Goal: Find specific page/section: Find specific page/section

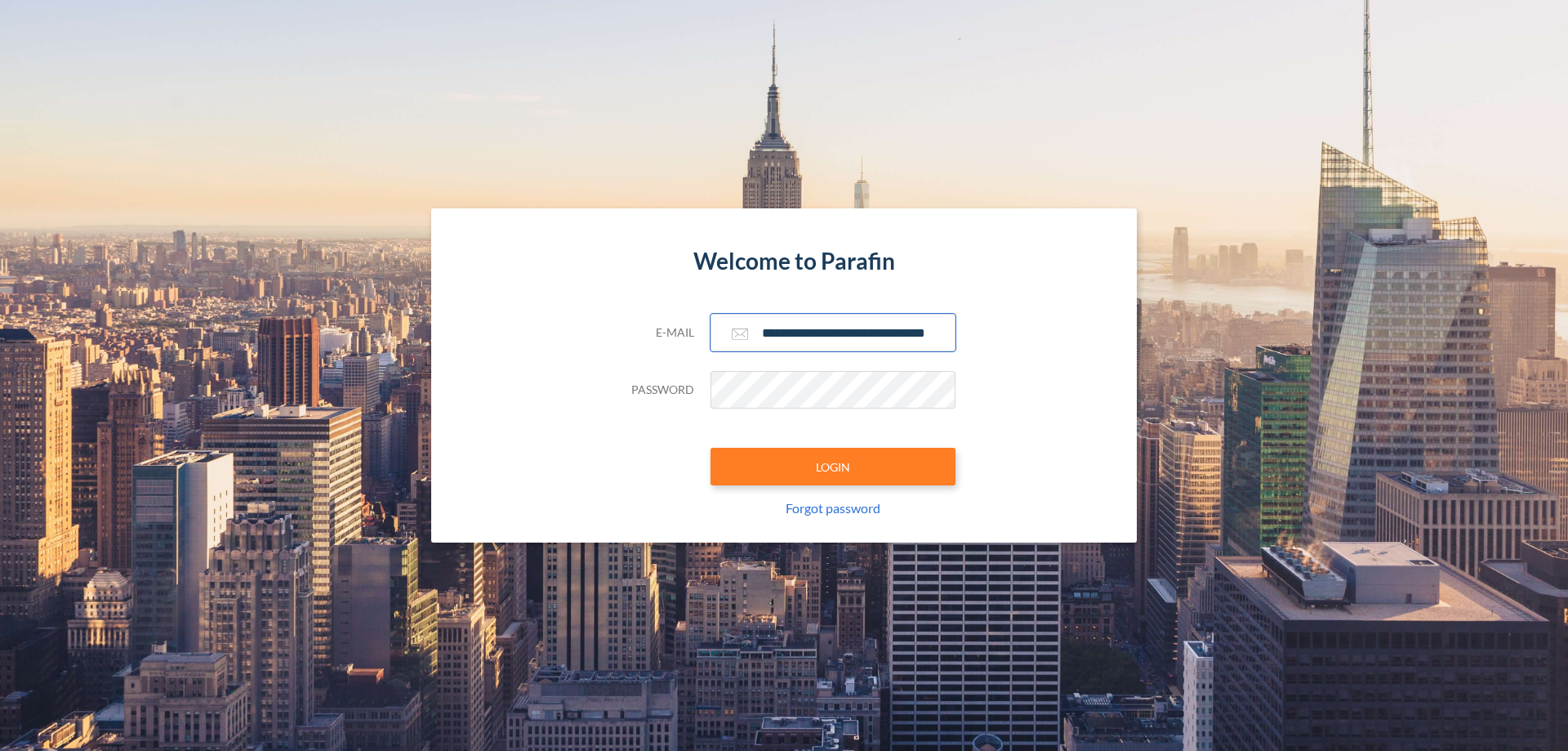
type input "**********"
click at [833, 466] on button "LOGIN" at bounding box center [833, 466] width 245 height 38
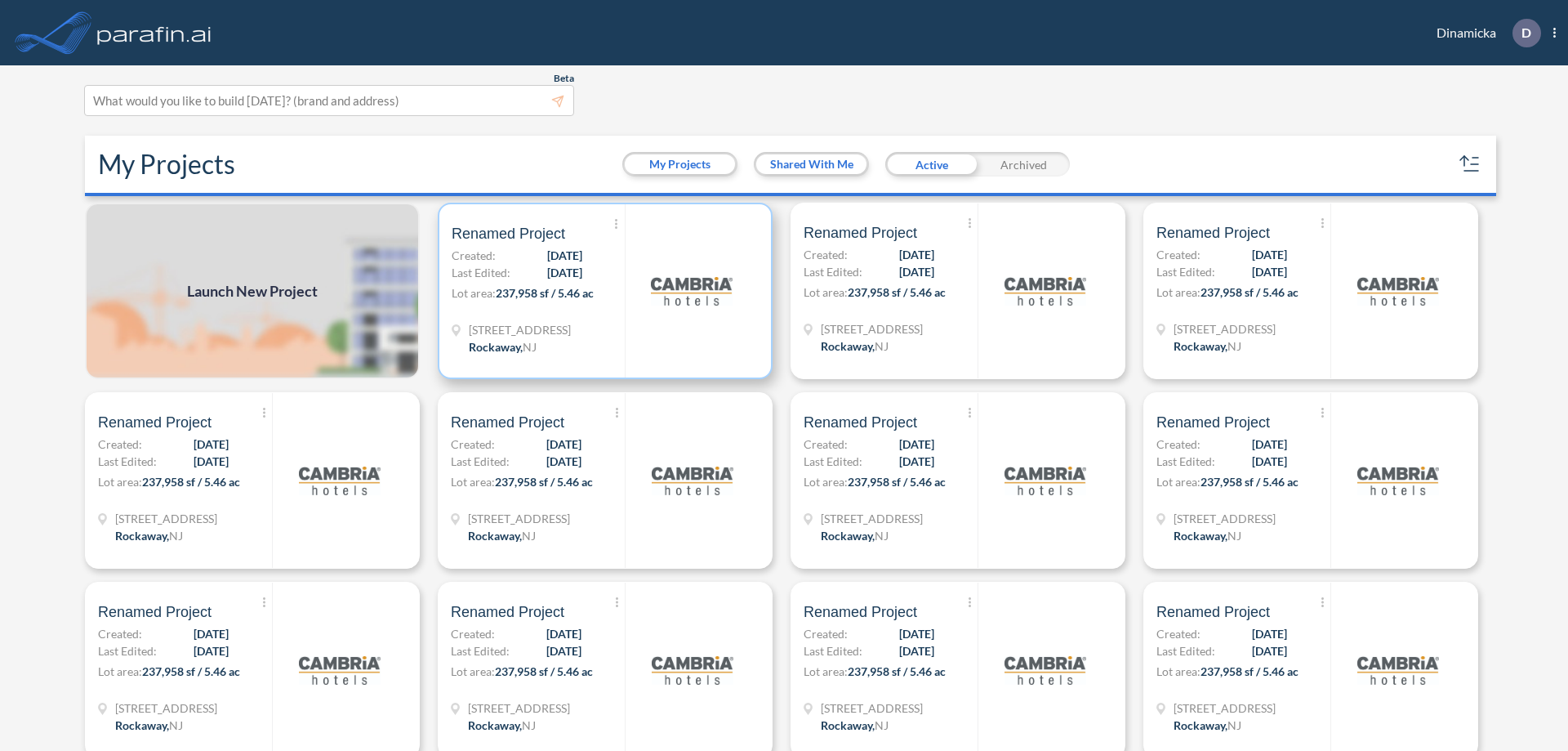
scroll to position [4, 0]
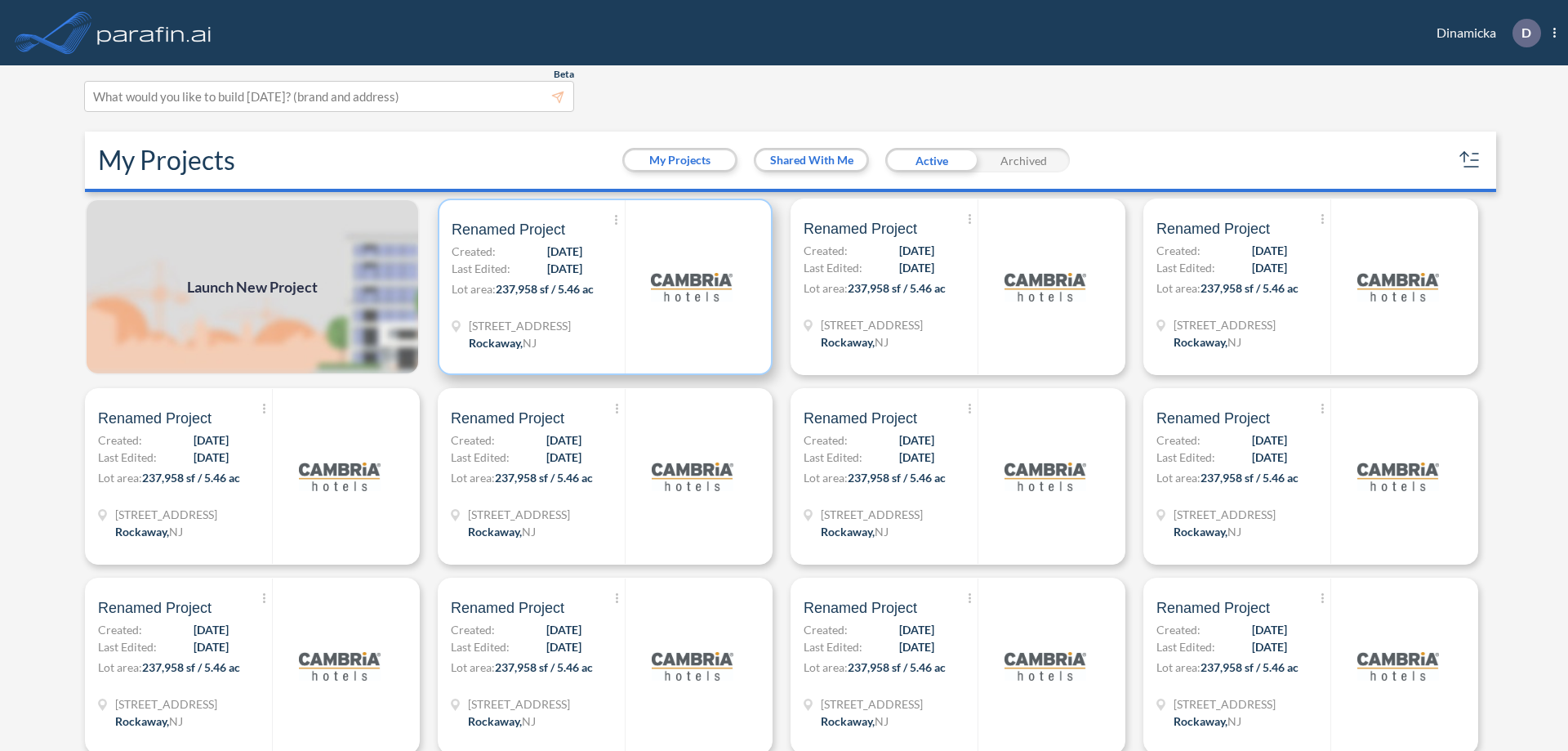
click at [601, 286] on p "Lot area: 237,958 sf / 5.46 ac" at bounding box center [537, 292] width 173 height 24
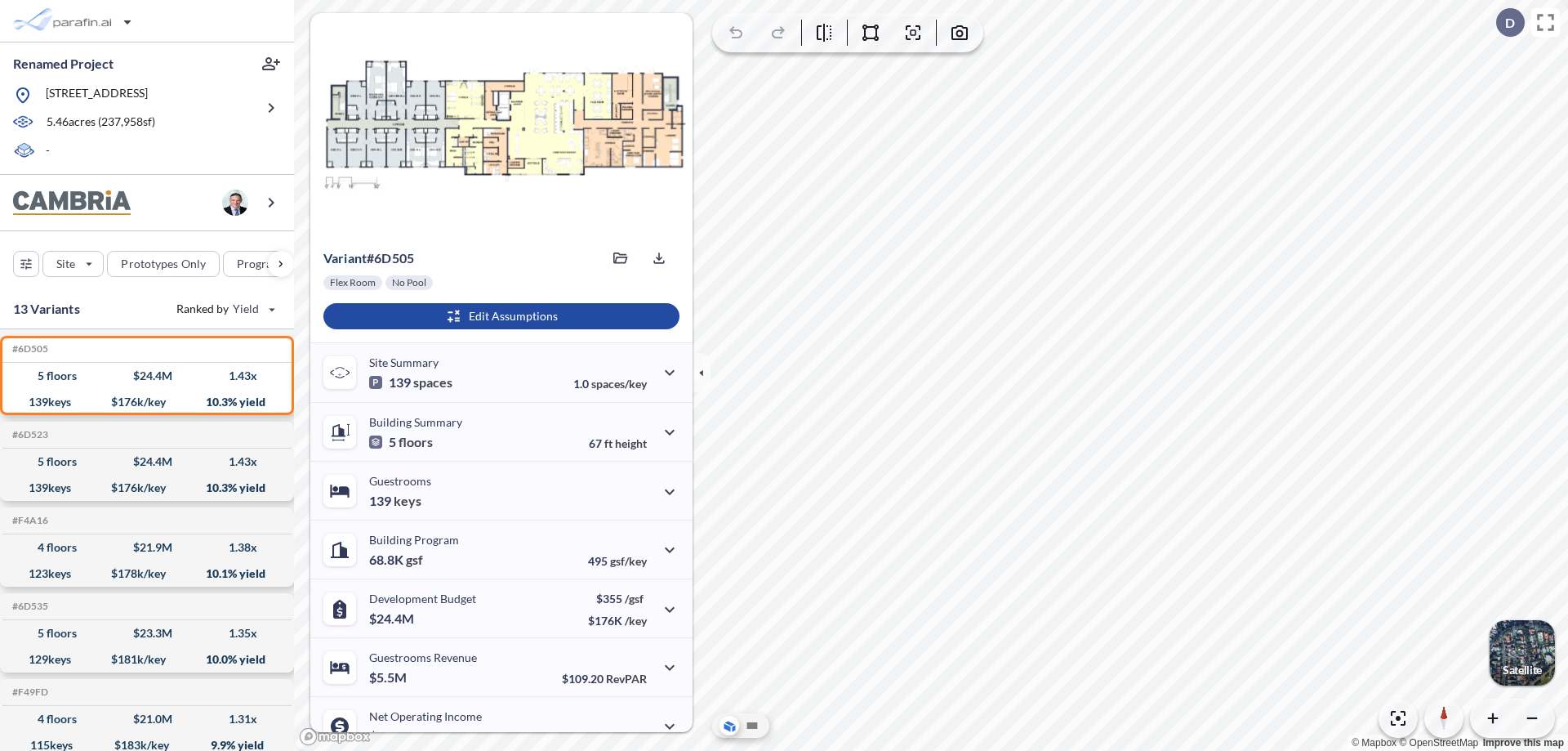
scroll to position [83, 0]
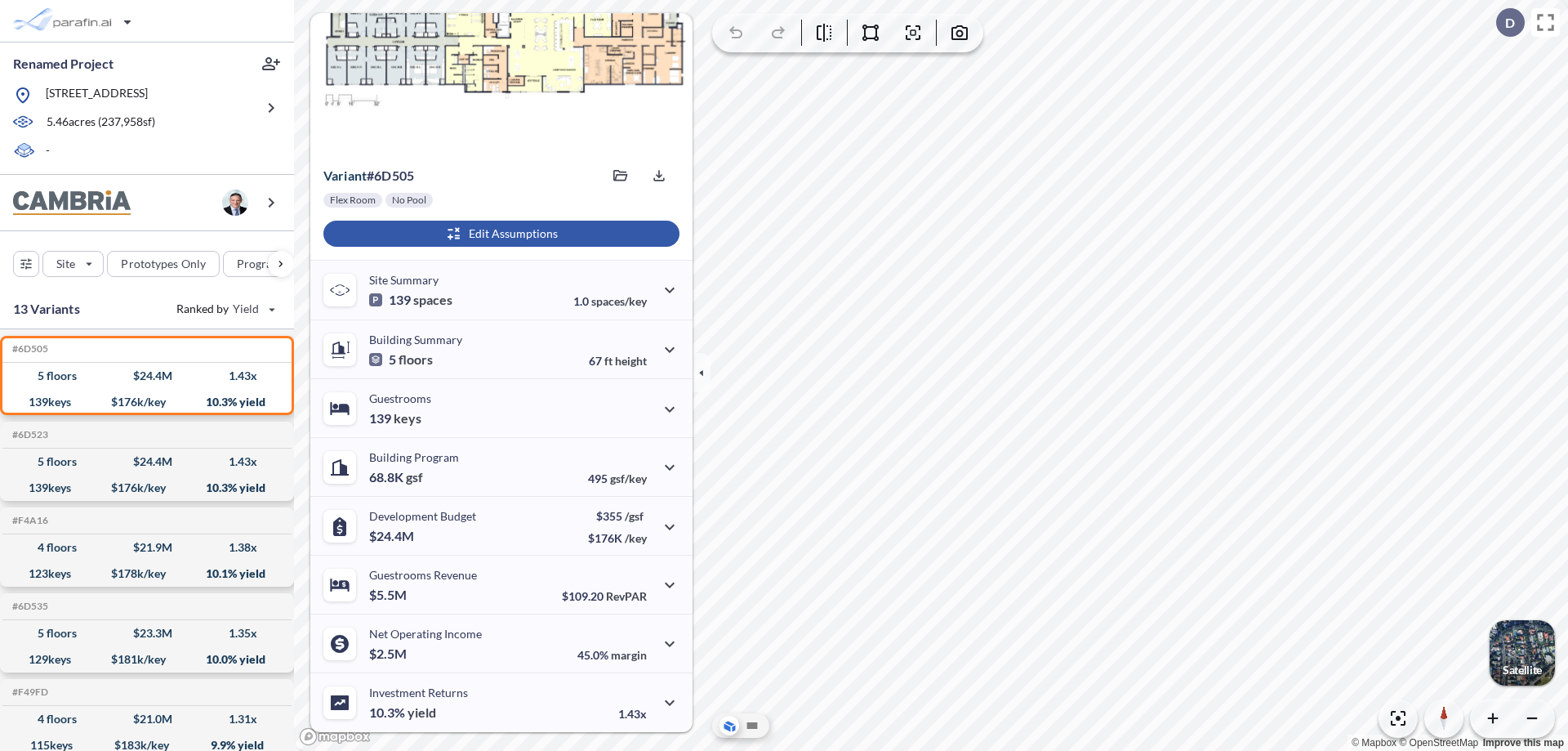
click at [499, 234] on div "button" at bounding box center [501, 234] width 356 height 26
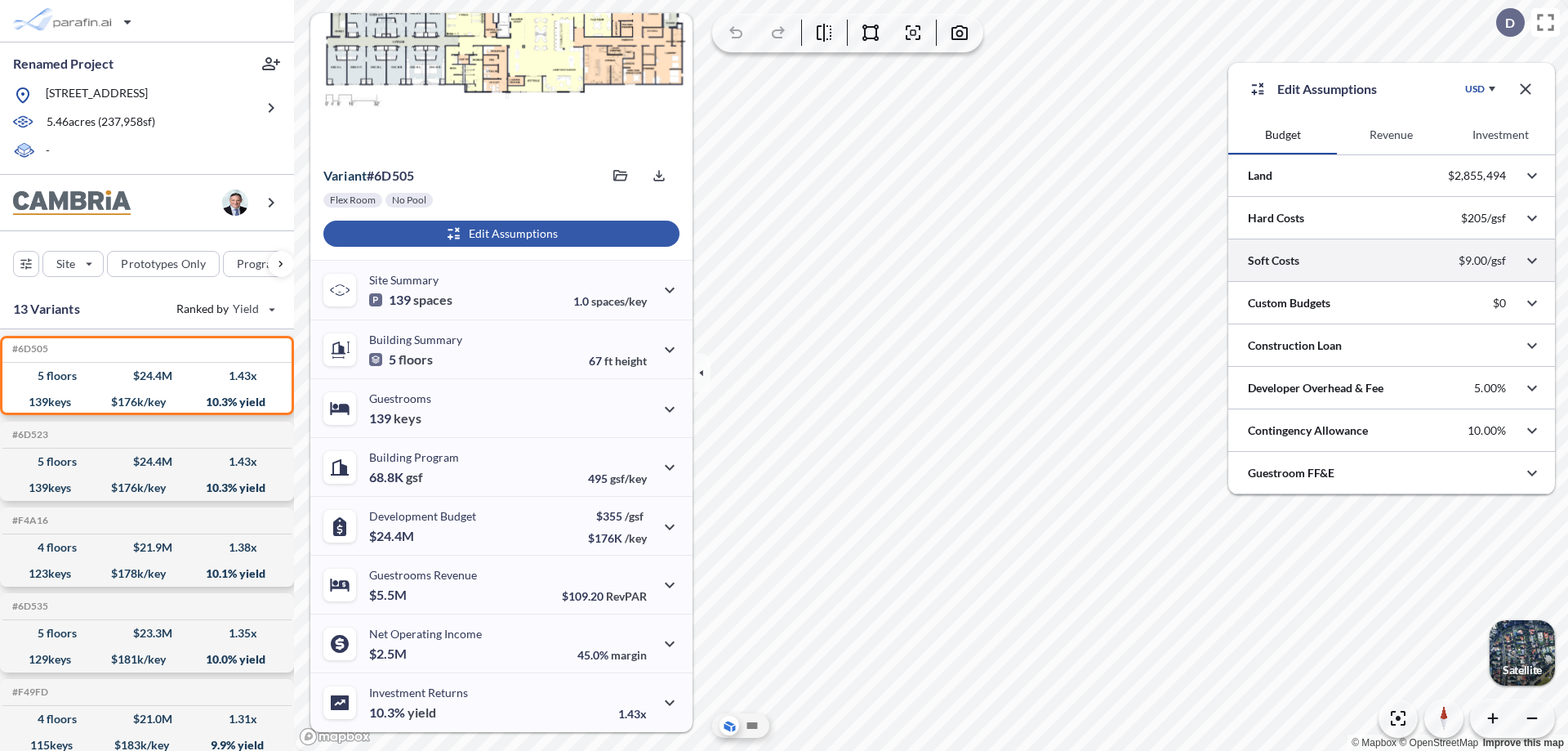
click at [1391, 261] on div at bounding box center [1391, 260] width 326 height 42
